Goal: Navigation & Orientation: Find specific page/section

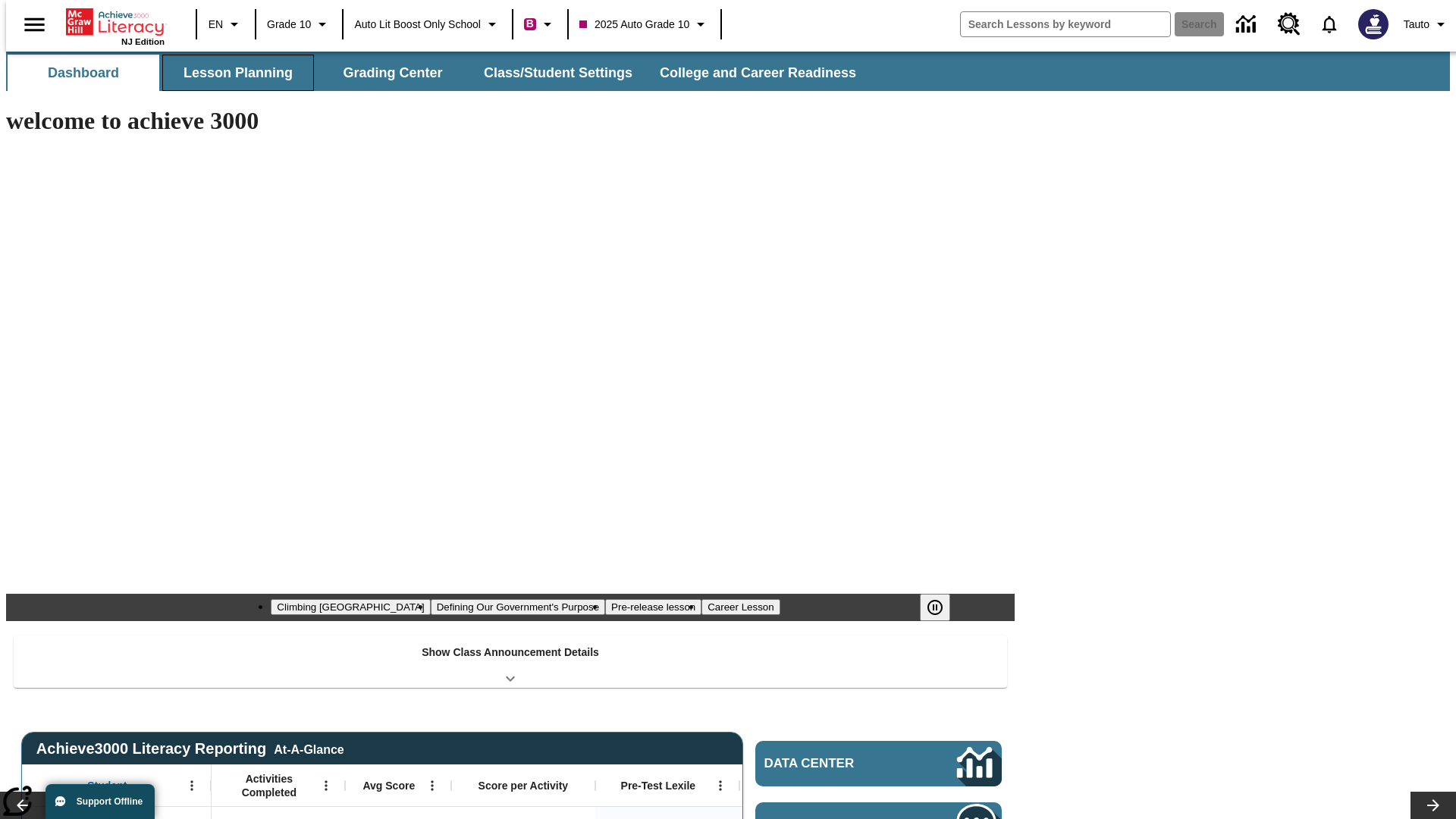
click at [232, 72] on button "Lesson Planning" at bounding box center [238, 73] width 152 height 37
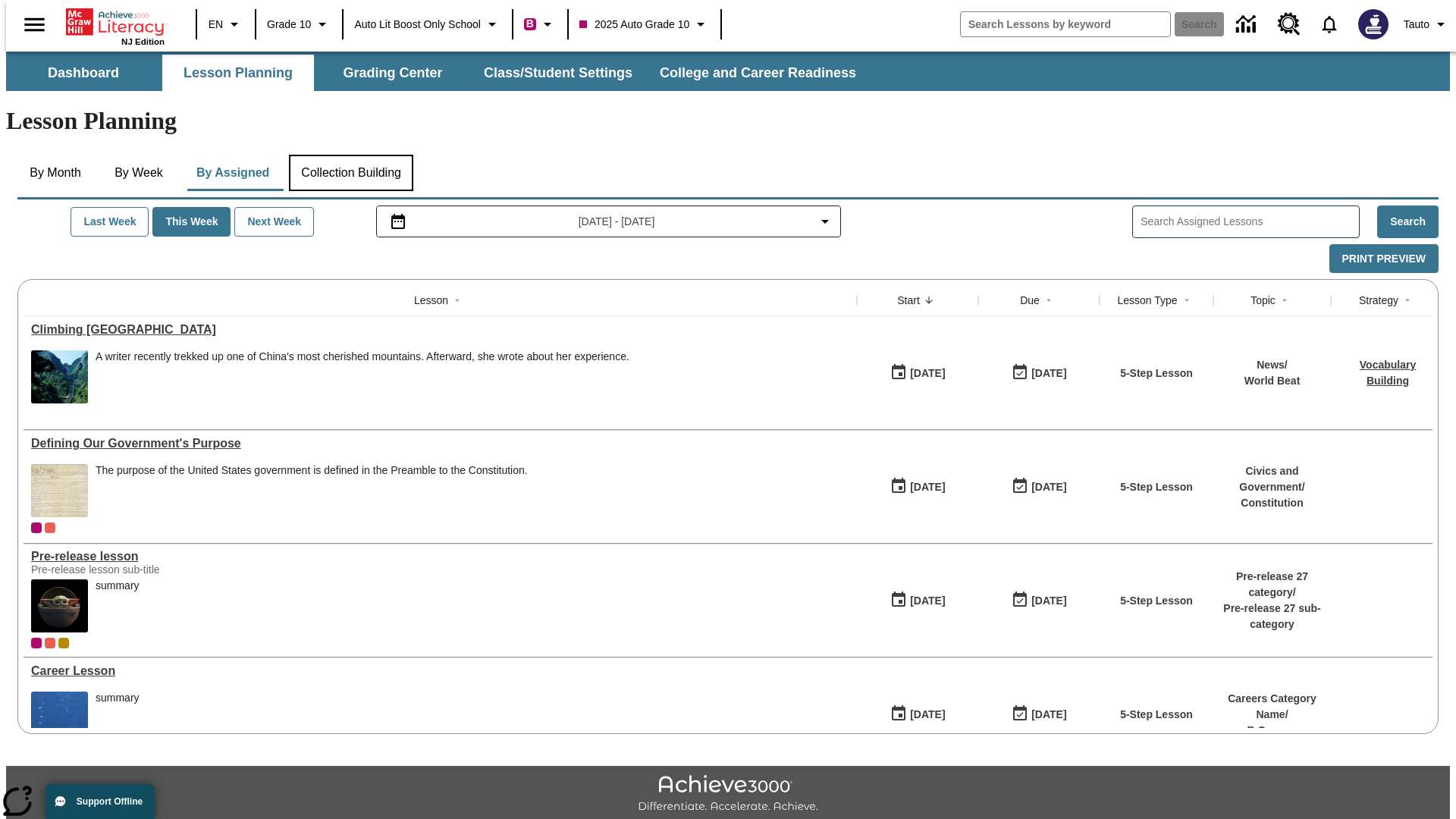
click at [350, 154] on button "Collection Building" at bounding box center [350, 173] width 125 height 37
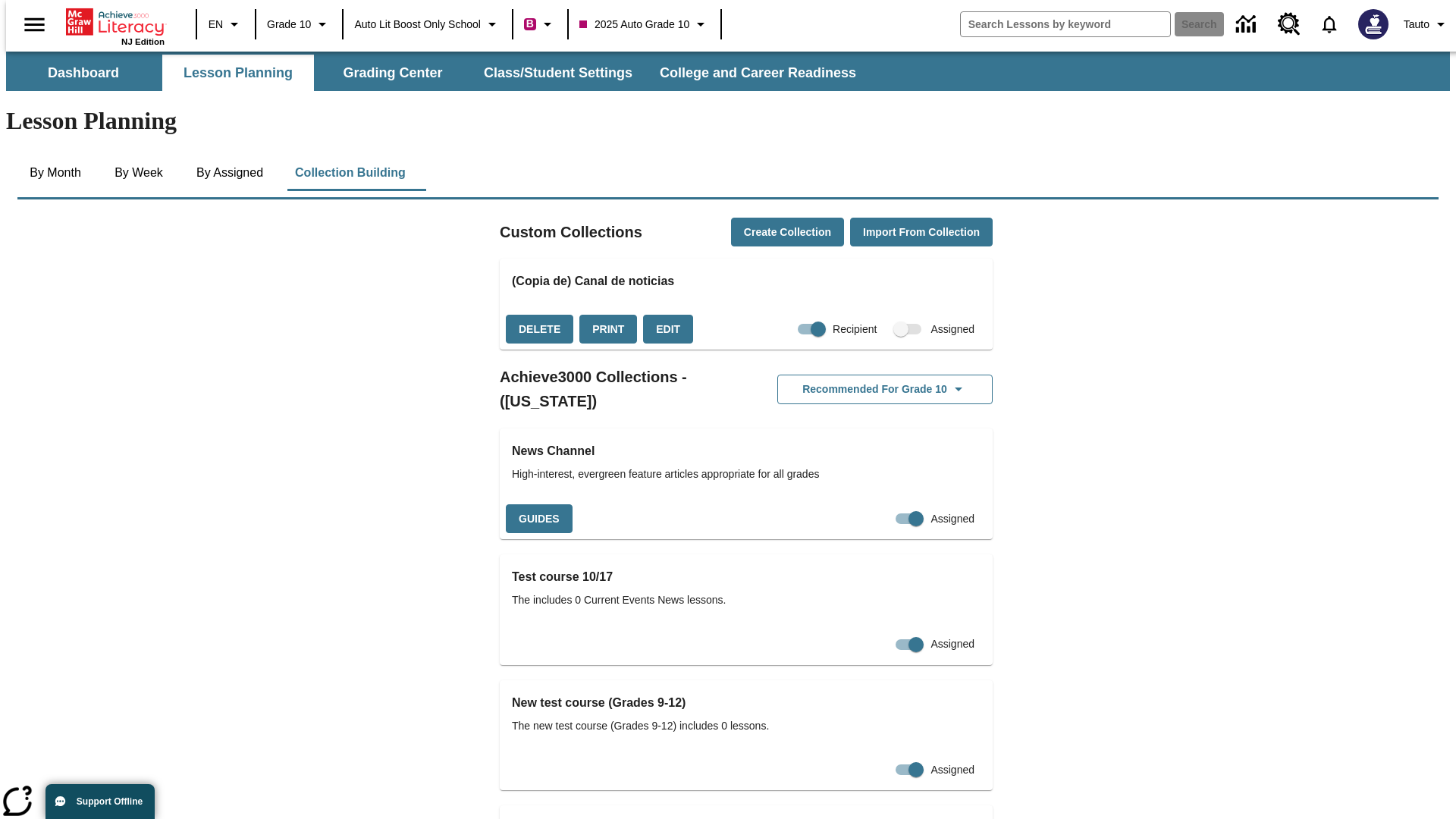
checkbox input "true"
